Goal: Task Accomplishment & Management: Use online tool/utility

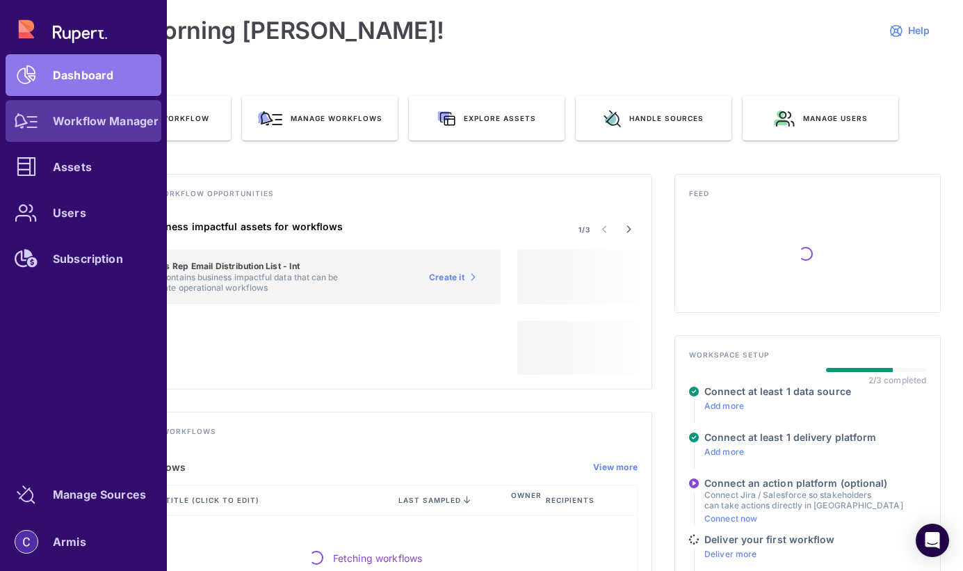
click at [53, 129] on link "Workflow Manager" at bounding box center [84, 121] width 156 height 42
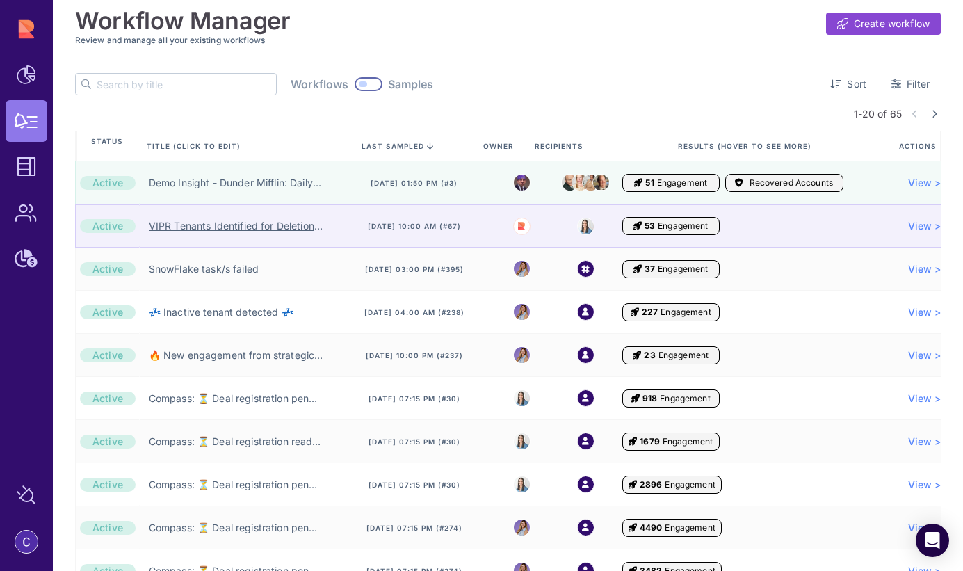
click at [295, 229] on link "VIPR Tenants Identified for Deletion →🗑️" at bounding box center [236, 226] width 174 height 14
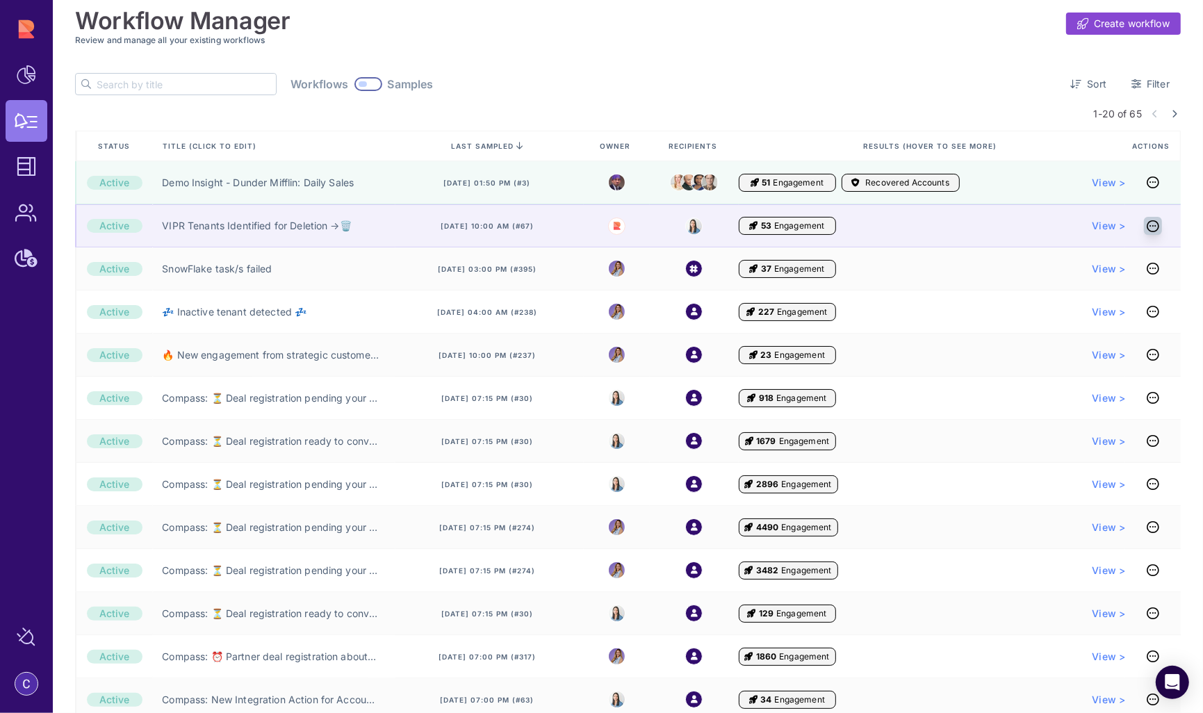
click at [962, 226] on icon at bounding box center [1153, 226] width 13 height 1
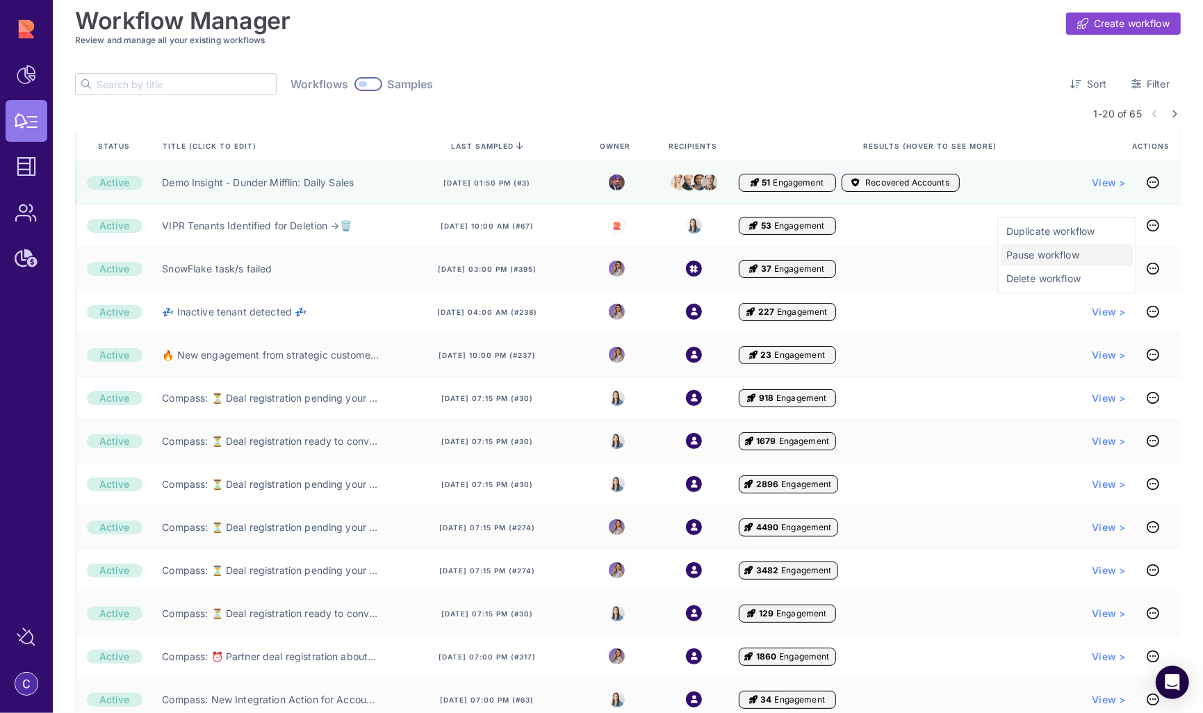
click at [962, 256] on span "Pause workflow" at bounding box center [1066, 255] width 121 height 14
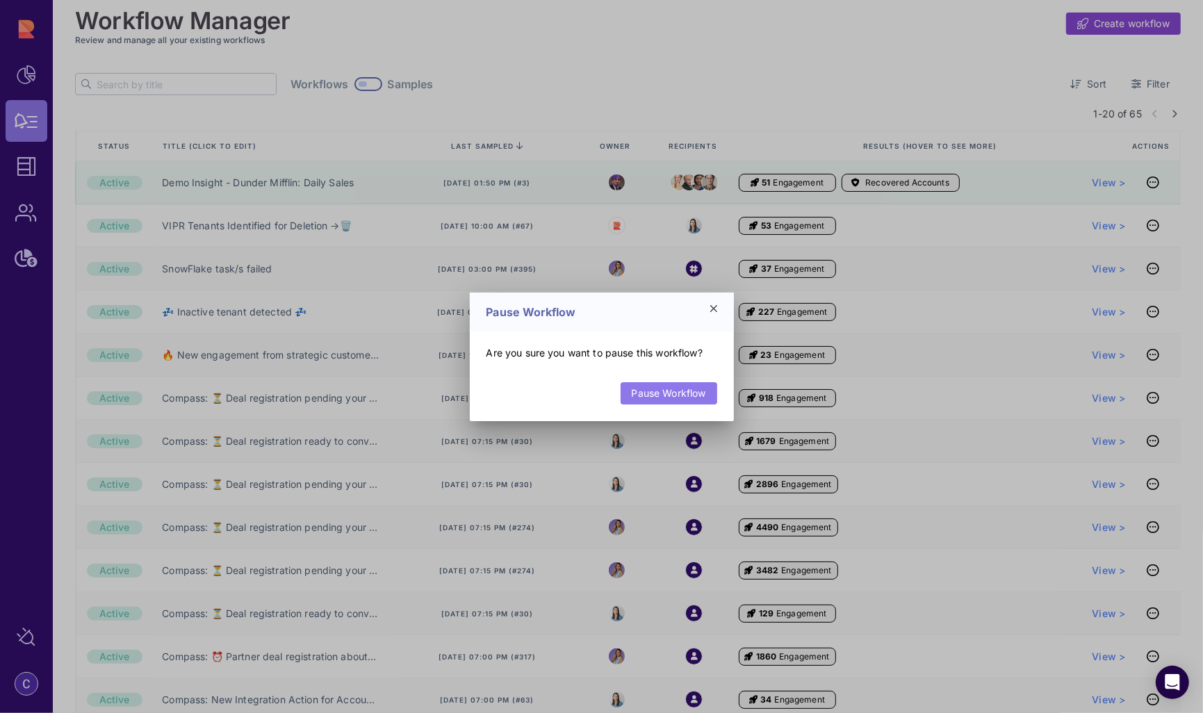
click at [669, 392] on link "Pause Workflow" at bounding box center [669, 393] width 97 height 22
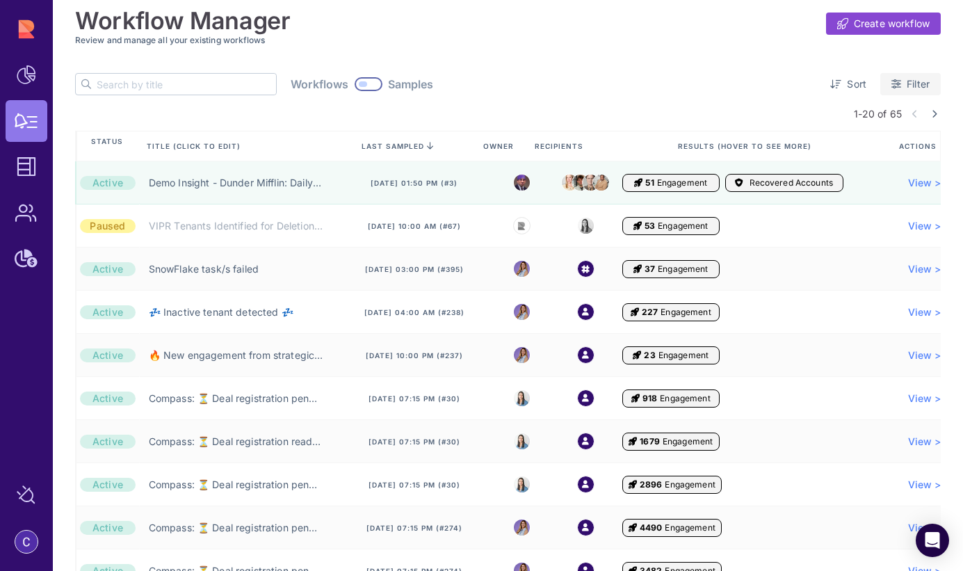
click at [922, 83] on span "Filter" at bounding box center [917, 84] width 23 height 14
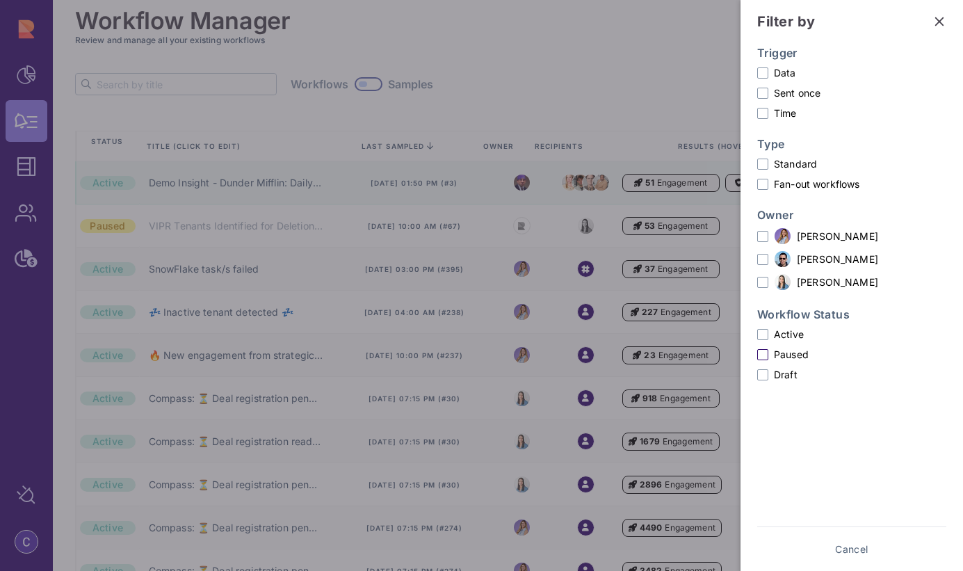
click at [763, 354] on span at bounding box center [762, 354] width 11 height 11
click at [0, 0] on input "Paused" at bounding box center [0, 0] width 0 height 0
click at [881, 546] on span "Show results" at bounding box center [899, 549] width 60 height 14
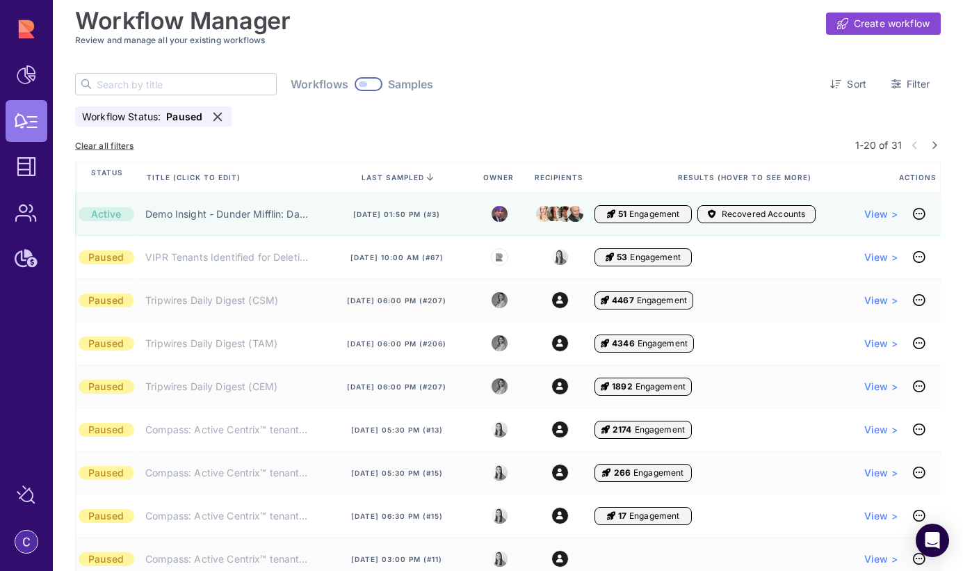
click at [136, 79] on input "text" at bounding box center [186, 84] width 179 height 21
click at [218, 115] on icon at bounding box center [217, 116] width 9 height 9
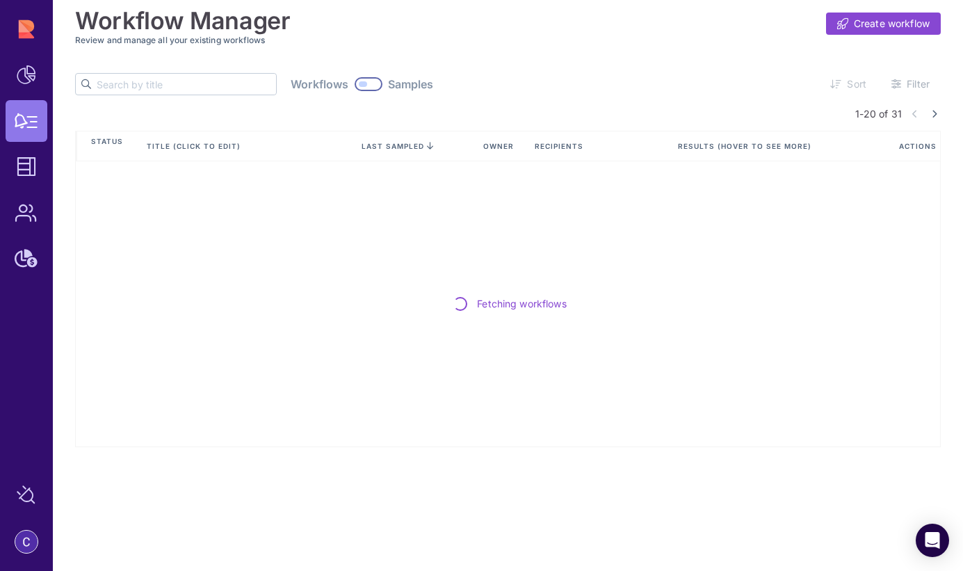
click at [130, 88] on input "text" at bounding box center [186, 84] width 179 height 21
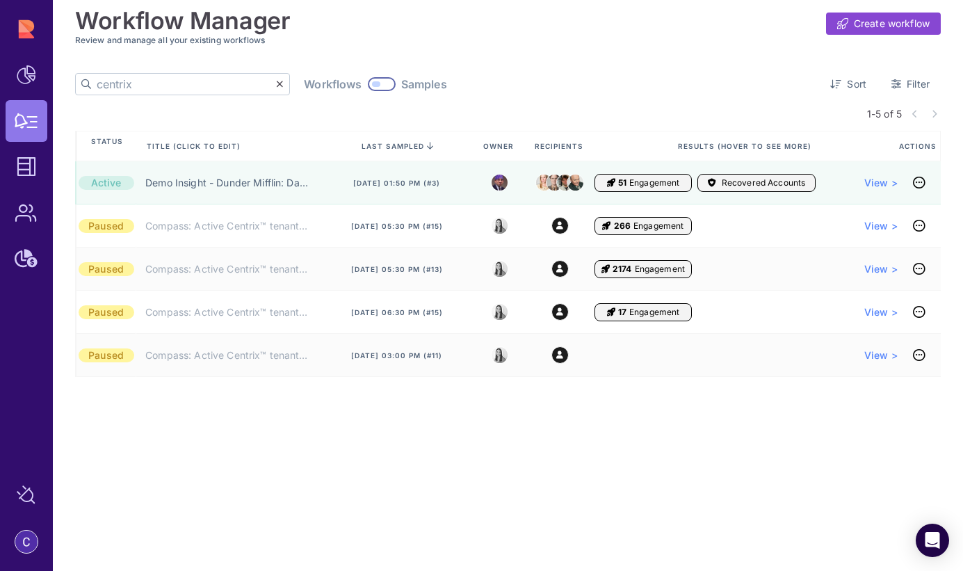
type input "centrix"
click at [368, 85] on div at bounding box center [382, 84] width 28 height 14
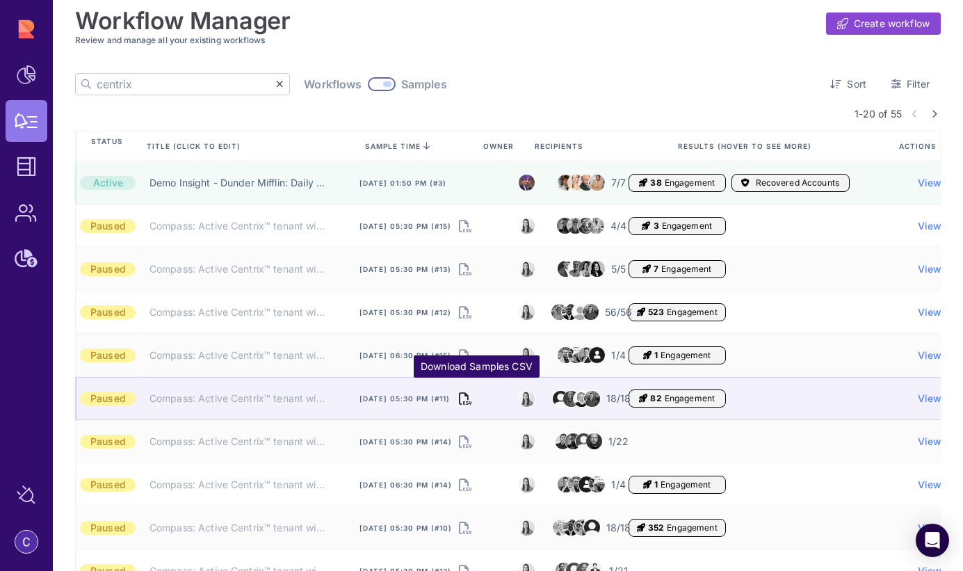
click at [471, 398] on icon "Download Samples CSV" at bounding box center [465, 398] width 13 height 19
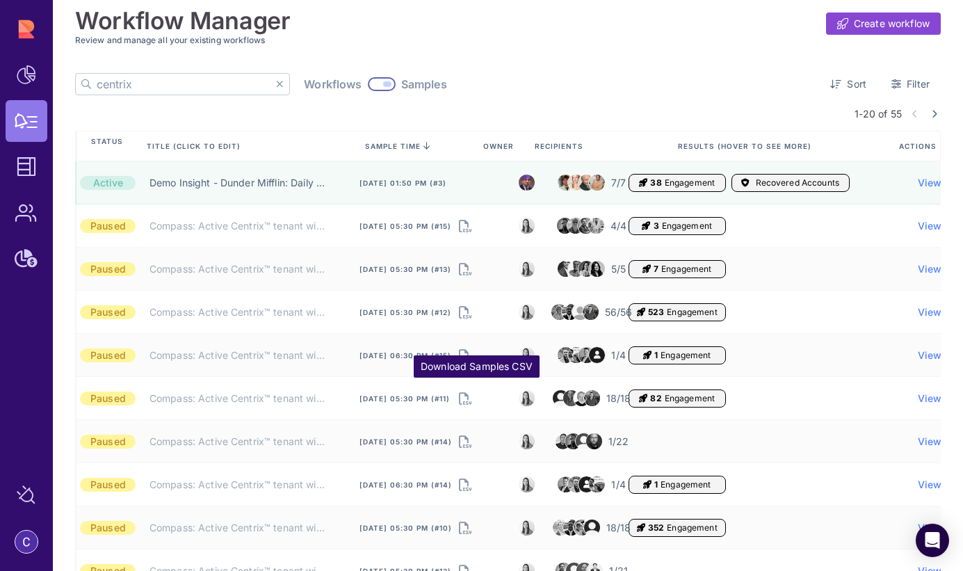
click at [276, 87] on icon at bounding box center [280, 84] width 8 height 10
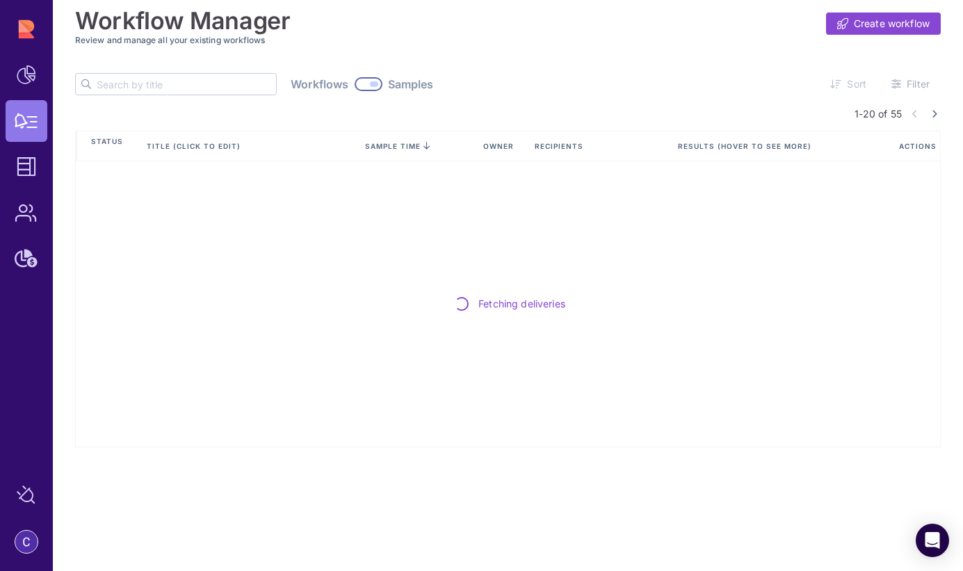
click at [336, 85] on div "Workflows Samples" at bounding box center [362, 84] width 142 height 14
click at [354, 86] on div at bounding box center [368, 84] width 28 height 14
click at [166, 86] on input "text" at bounding box center [186, 84] width 179 height 21
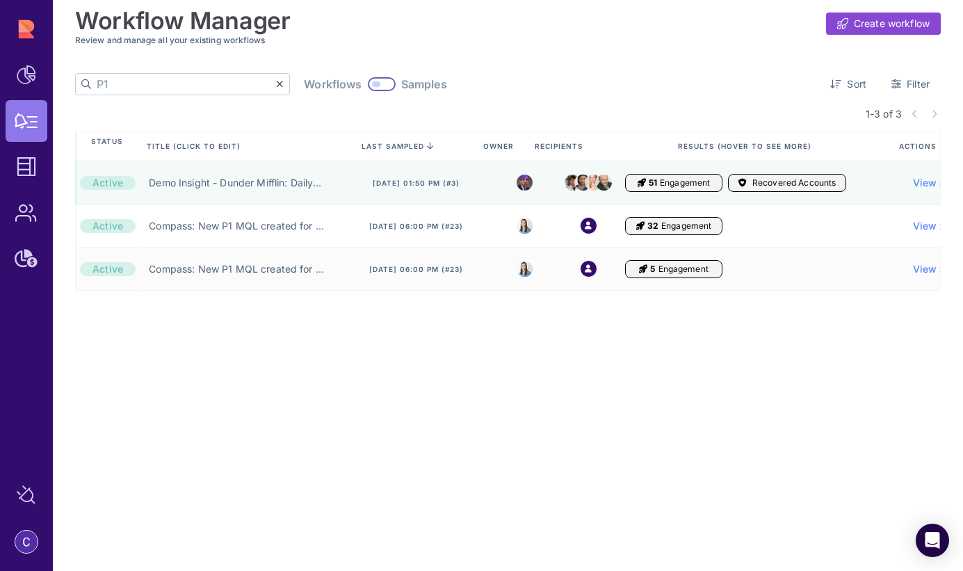
type input "P1"
